Goal: Task Accomplishment & Management: Manage account settings

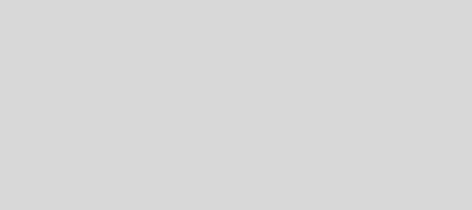
select select "es"
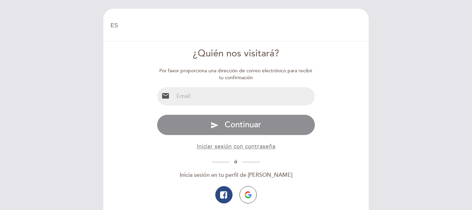
click at [205, 100] on input "email" at bounding box center [244, 96] width 141 height 18
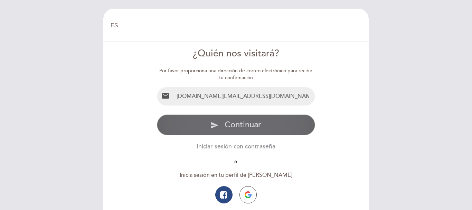
type input "[DOMAIN_NAME][EMAIL_ADDRESS][DOMAIN_NAME]"
click at [247, 128] on span "Continuar" at bounding box center [243, 125] width 37 height 10
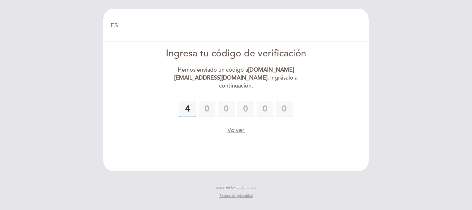
type input "4"
type input "2"
type input "4"
type input "0"
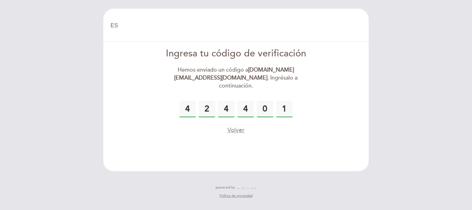
type input "1"
